Goal: Task Accomplishment & Management: Use online tool/utility

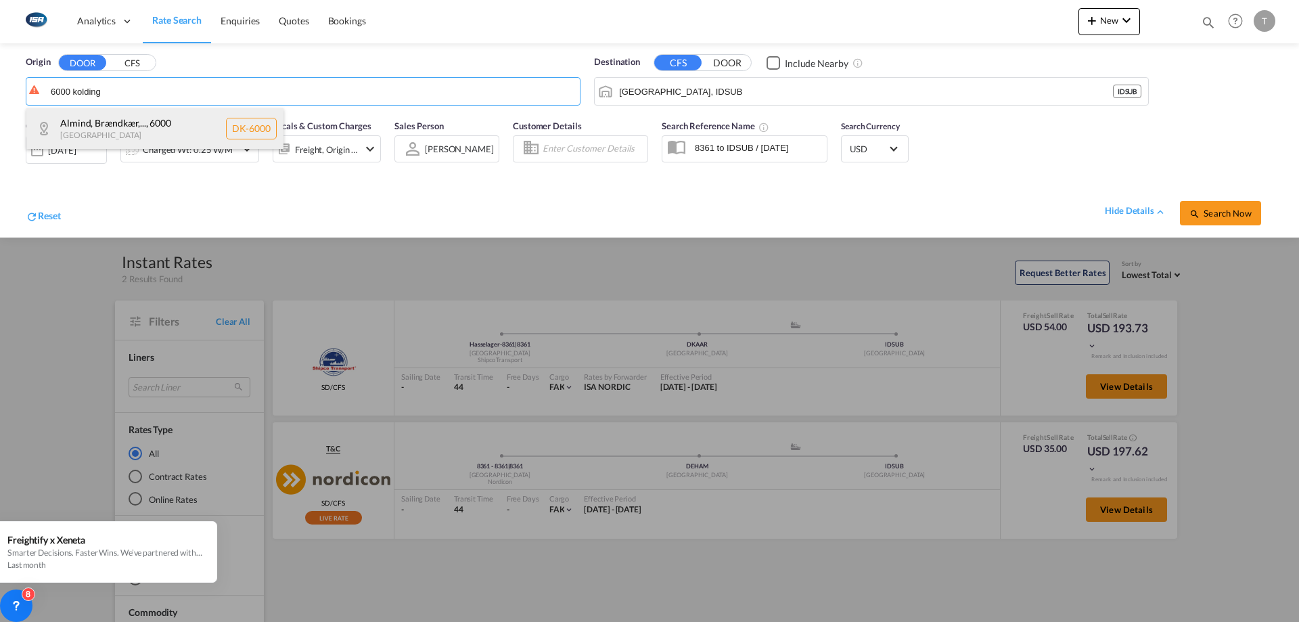
click at [168, 122] on div "Almind, Brændkær,... , 6000 Denmark DK-6000" at bounding box center [154, 128] width 257 height 41
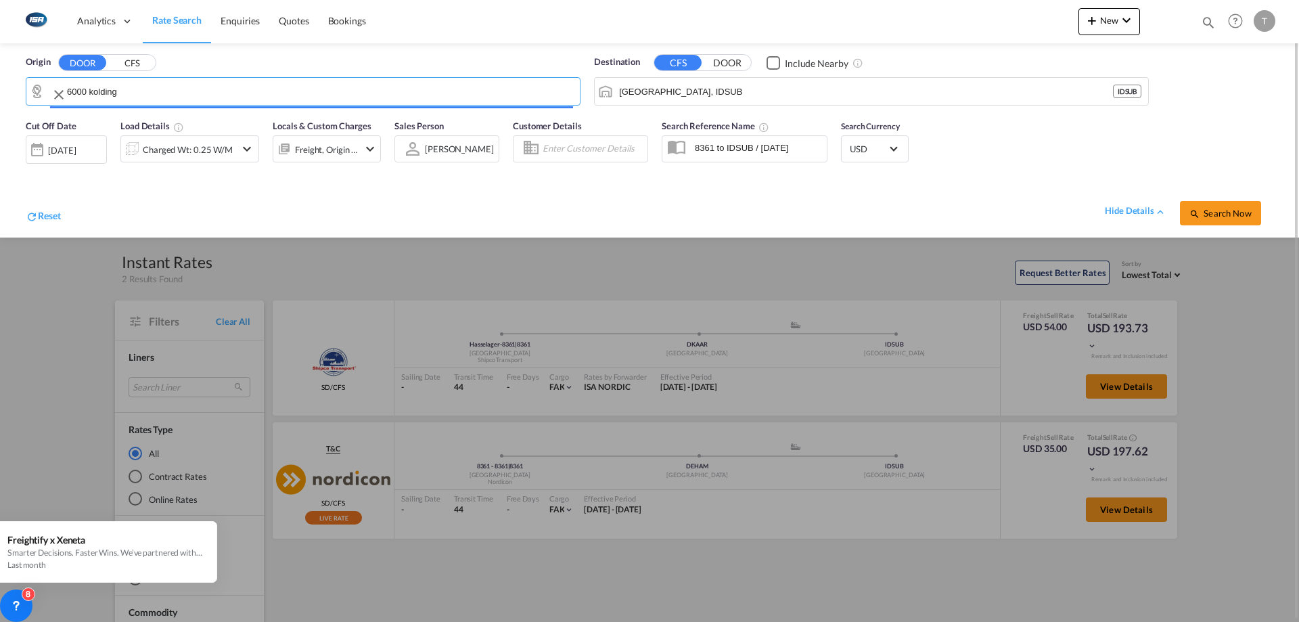
type input "DK-6000, Almind, Brændkær, Bramdrup, Bramdrupdam, Dalby, Drejens, Ejstrup, Elta…"
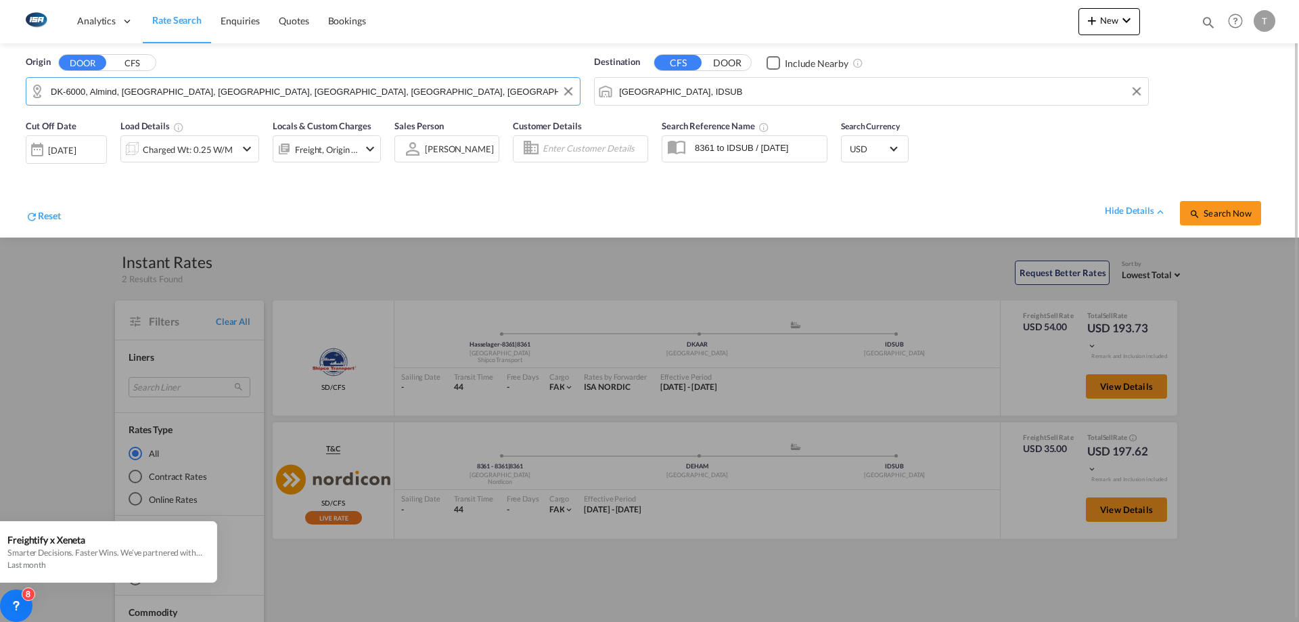
click at [759, 95] on input "Surabaya, IDSUB" at bounding box center [880, 91] width 522 height 20
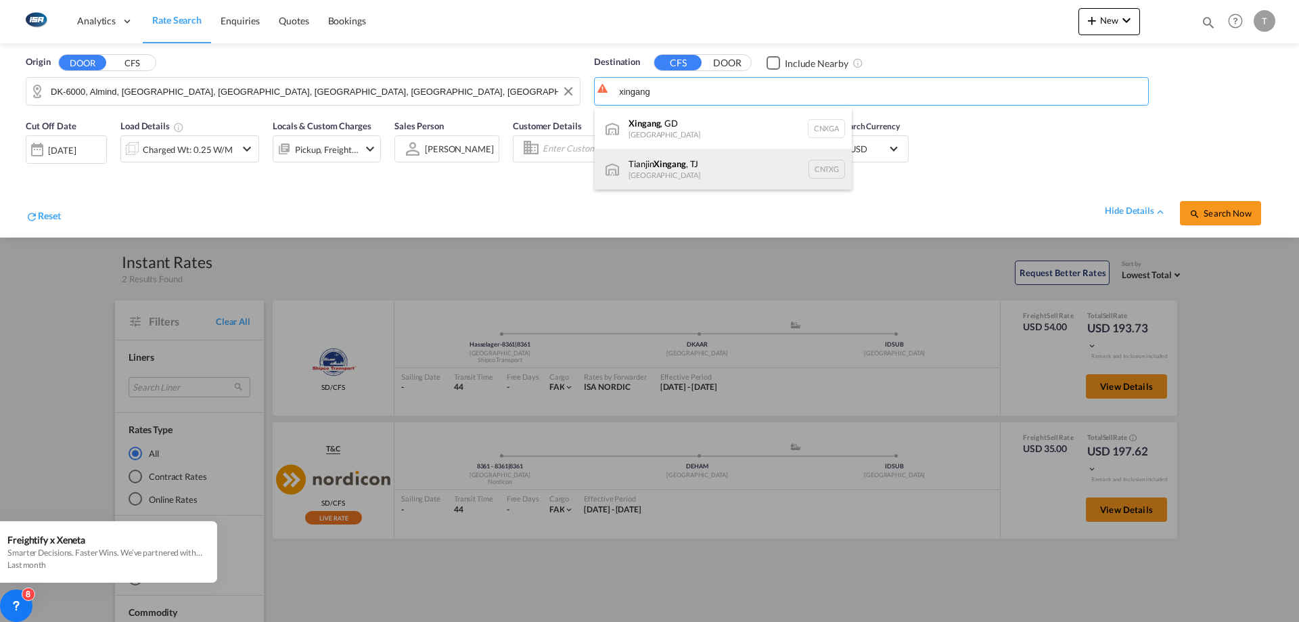
click at [722, 156] on div "Tianjin Xingang , TJ China CNTXG" at bounding box center [723, 169] width 257 height 41
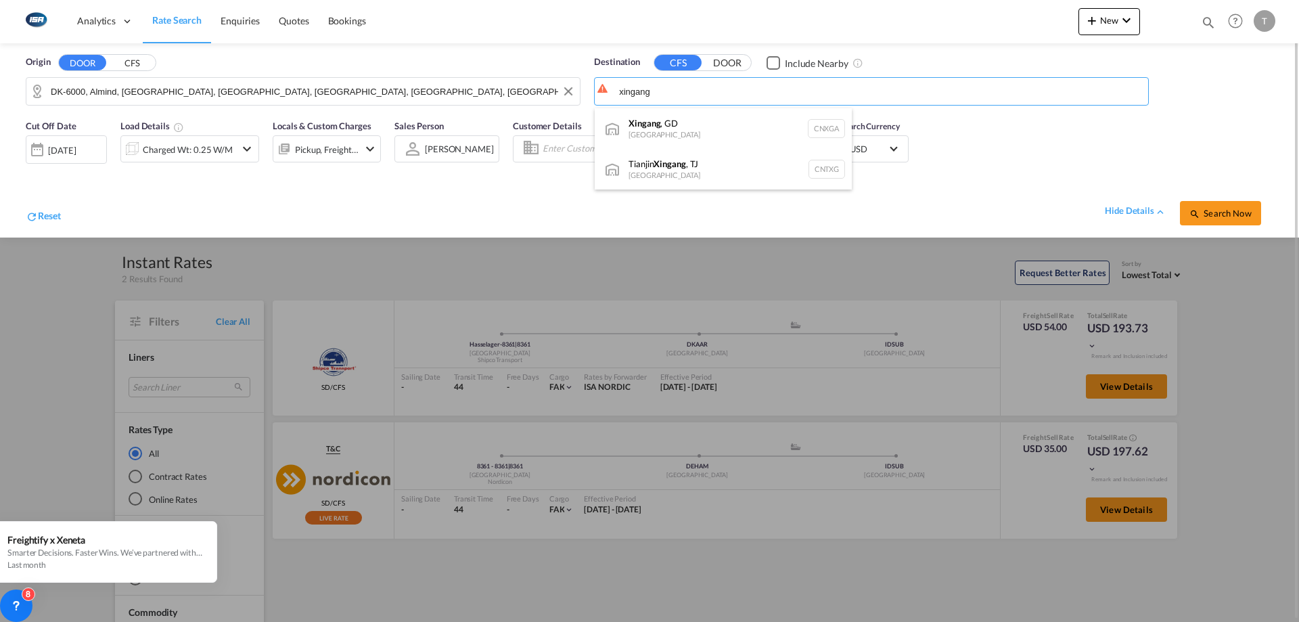
type input "Tianjin Xingang, TJ, CNTXG"
click at [292, 150] on div at bounding box center [284, 148] width 22 height 27
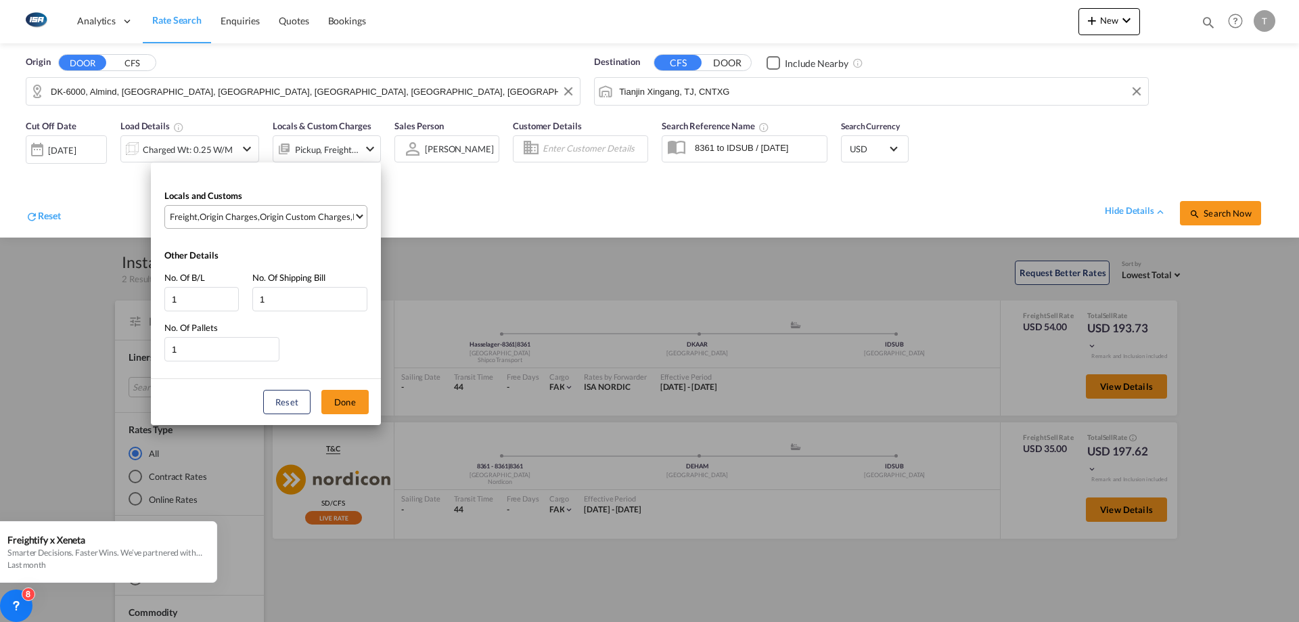
click at [260, 209] on md-select-value "Freight , Origin Charges , Origin Custom Charges , Pickup Charges" at bounding box center [267, 217] width 198 height 22
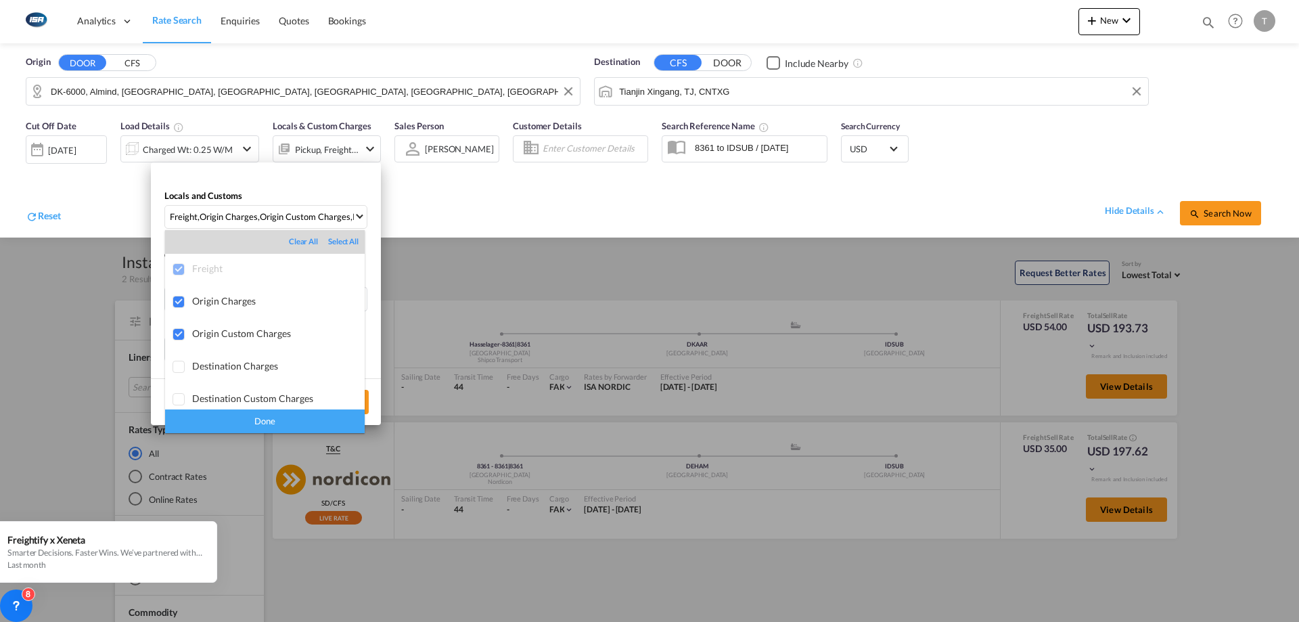
click at [289, 430] on div "Done" at bounding box center [265, 421] width 200 height 24
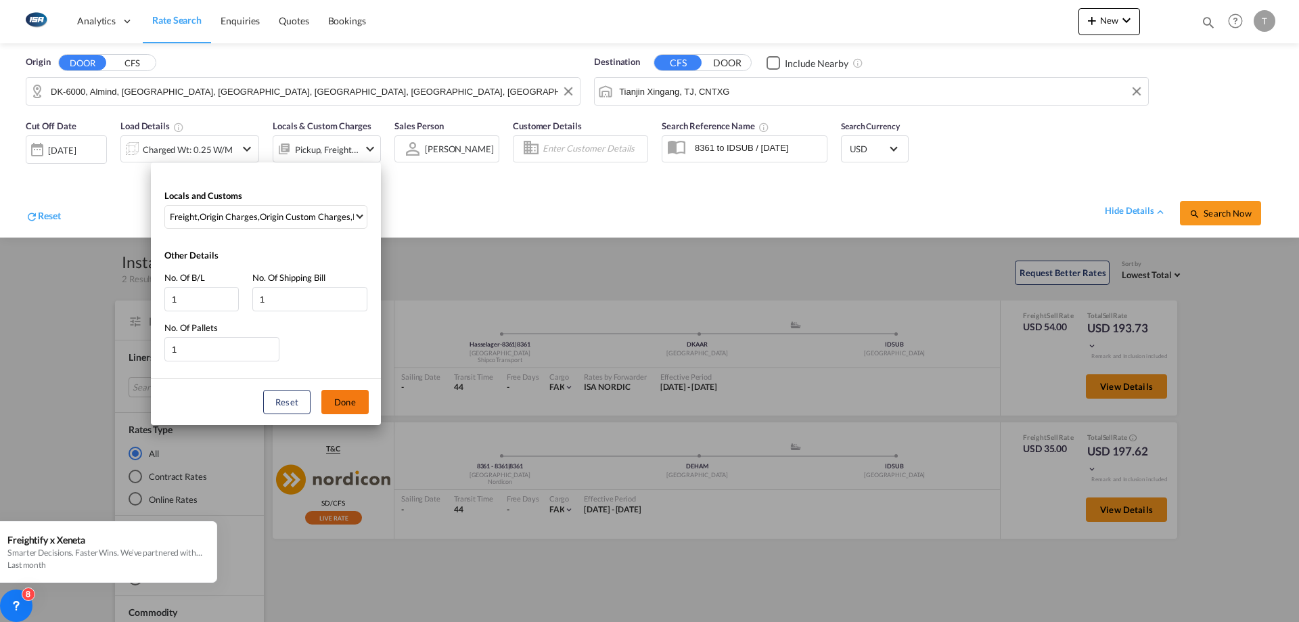
click at [351, 404] on button "Done" at bounding box center [344, 402] width 47 height 24
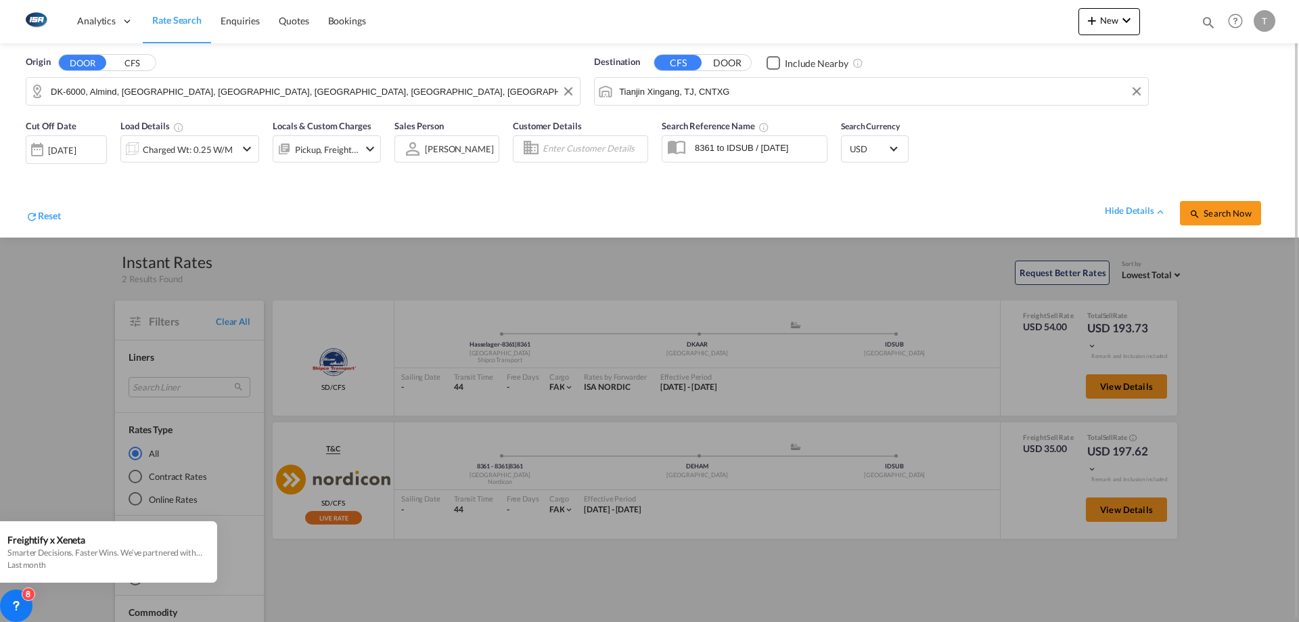
click at [204, 157] on div "Charged Wt: 0.25 W/M" at bounding box center [188, 149] width 90 height 19
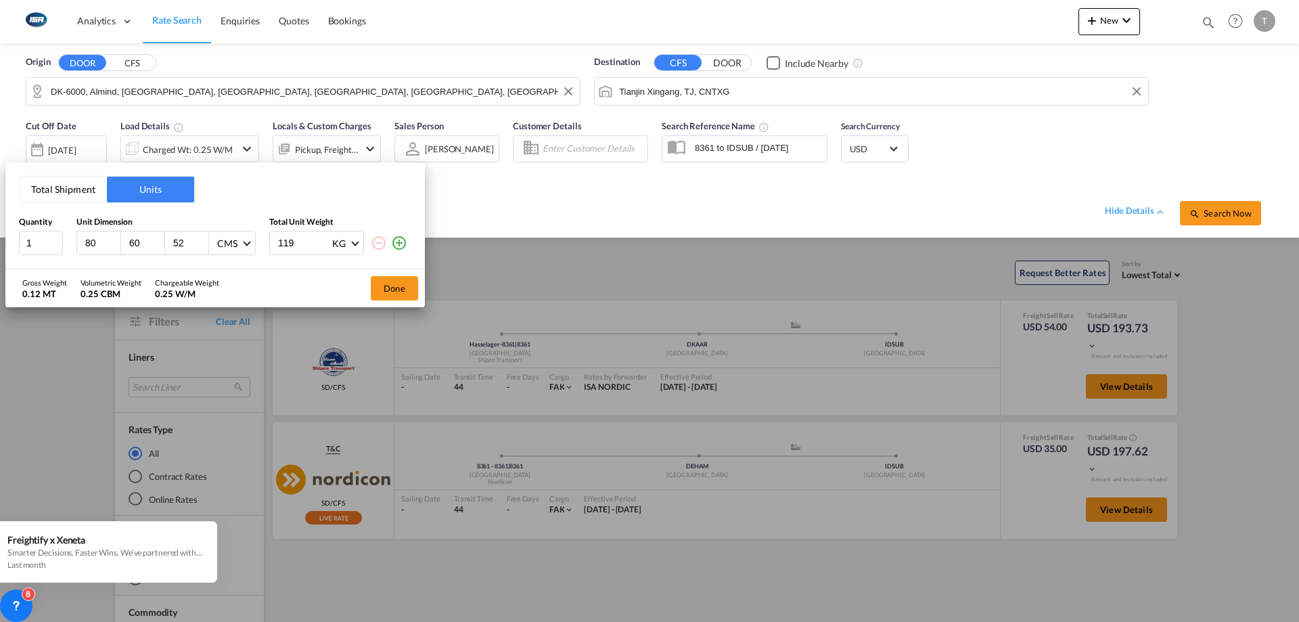
click at [64, 193] on button "Total Shipment" at bounding box center [63, 190] width 87 height 26
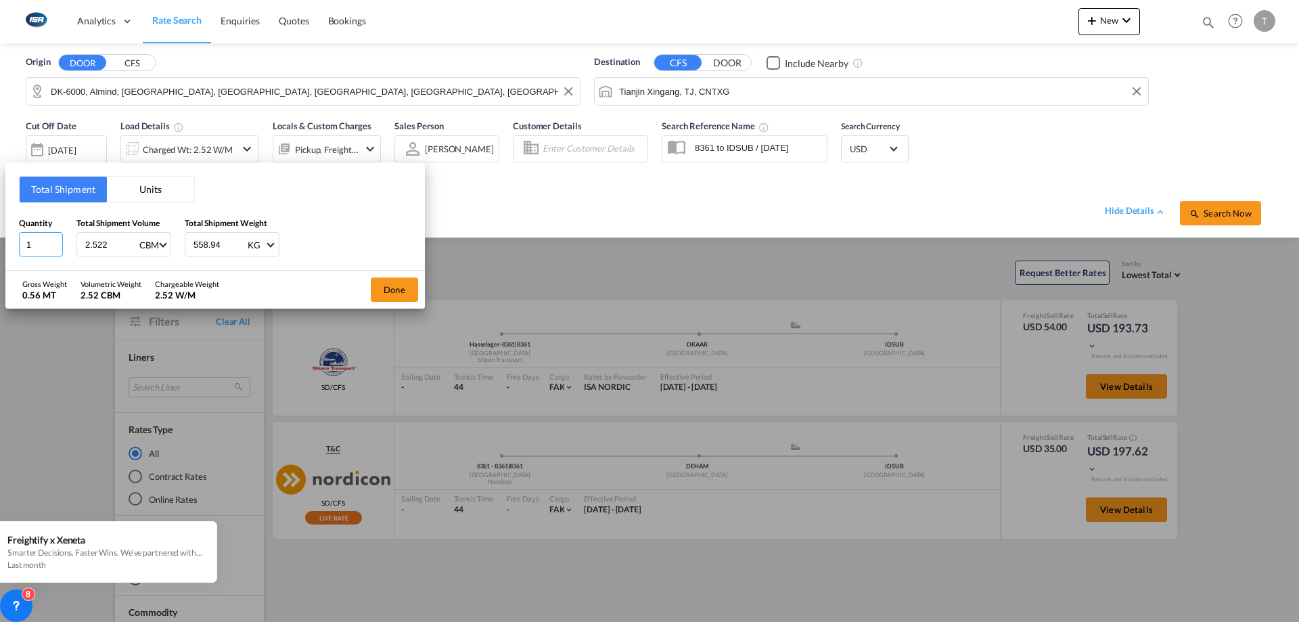
drag, startPoint x: 41, startPoint y: 241, endPoint x: 0, endPoint y: 241, distance: 40.6
click at [0, 241] on div "Total Shipment Units Quantity 1 Total Shipment Volume 2.522 CBM CBM CFT Total S…" at bounding box center [649, 311] width 1299 height 622
type input "6"
type input "10.836"
type input "2155"
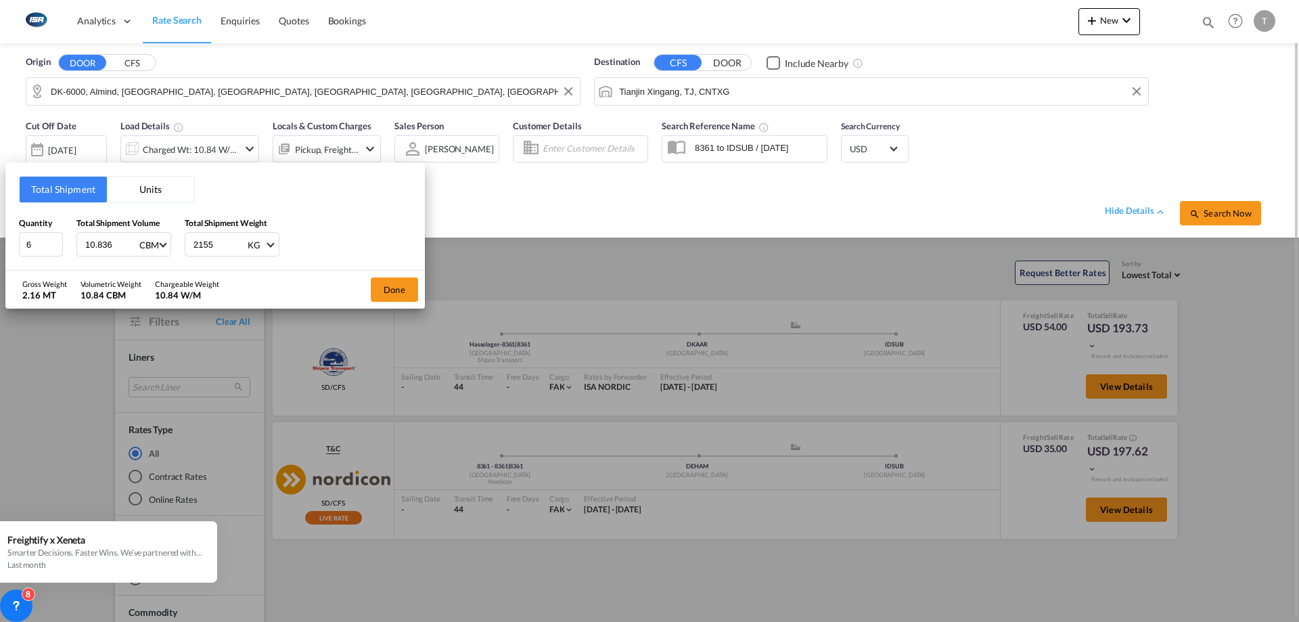
click at [405, 285] on button "Done" at bounding box center [394, 289] width 47 height 24
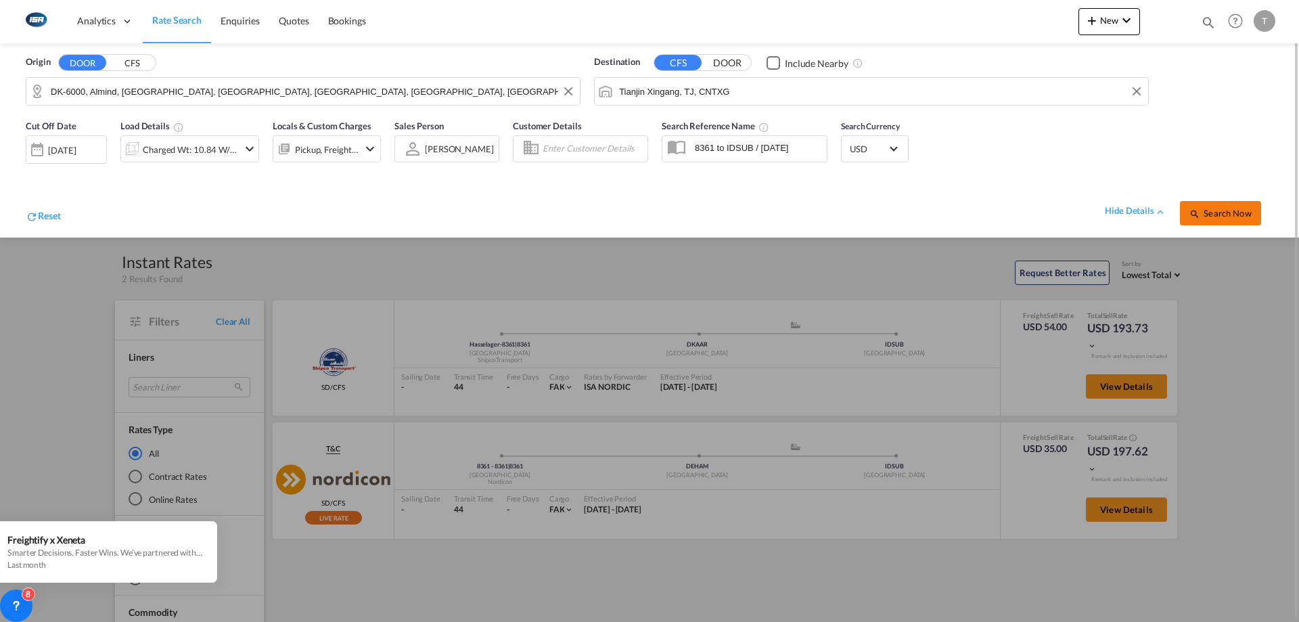
click at [1218, 215] on span "Search Now" at bounding box center [1221, 213] width 62 height 11
